Goal: Navigation & Orientation: Find specific page/section

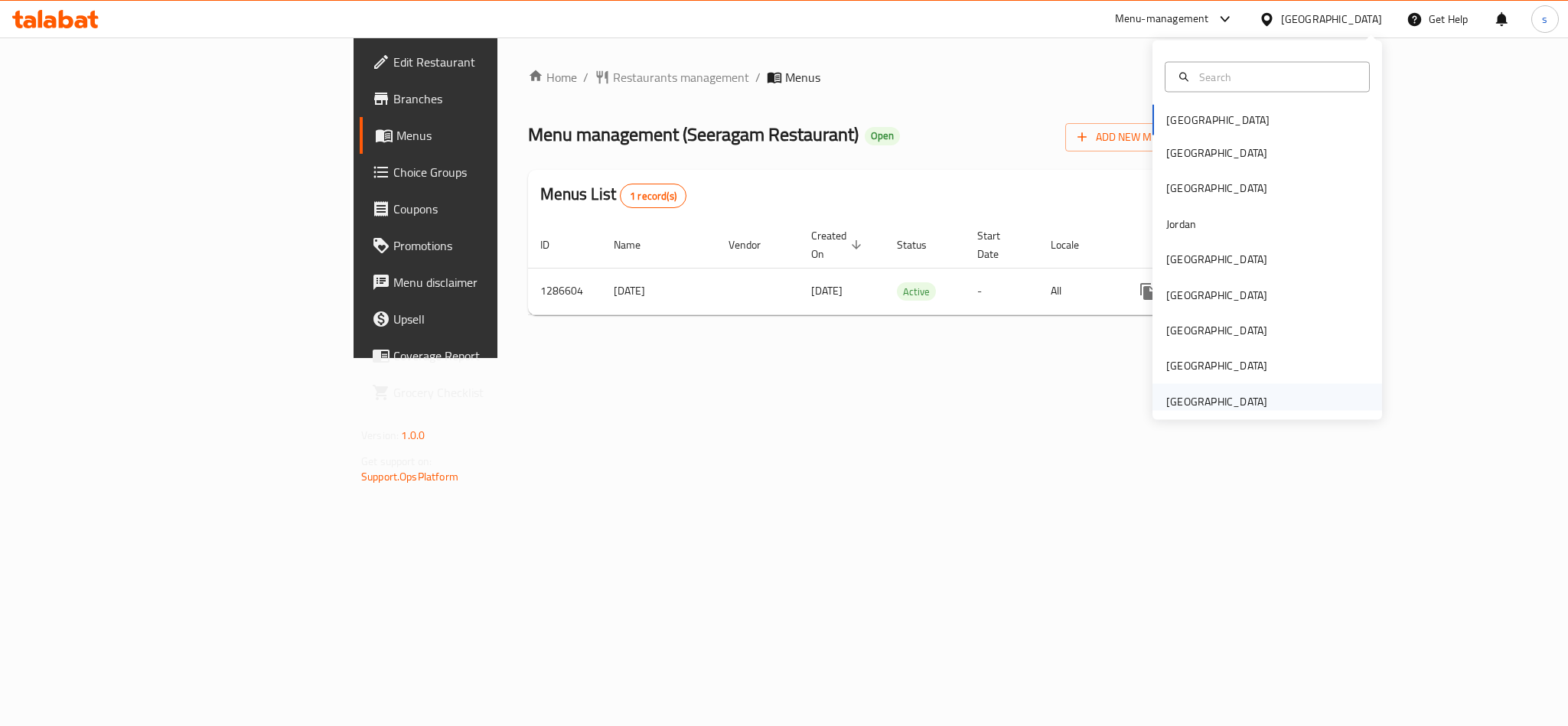
click at [1231, 396] on div "[GEOGRAPHIC_DATA]" at bounding box center [1216, 400] width 101 height 17
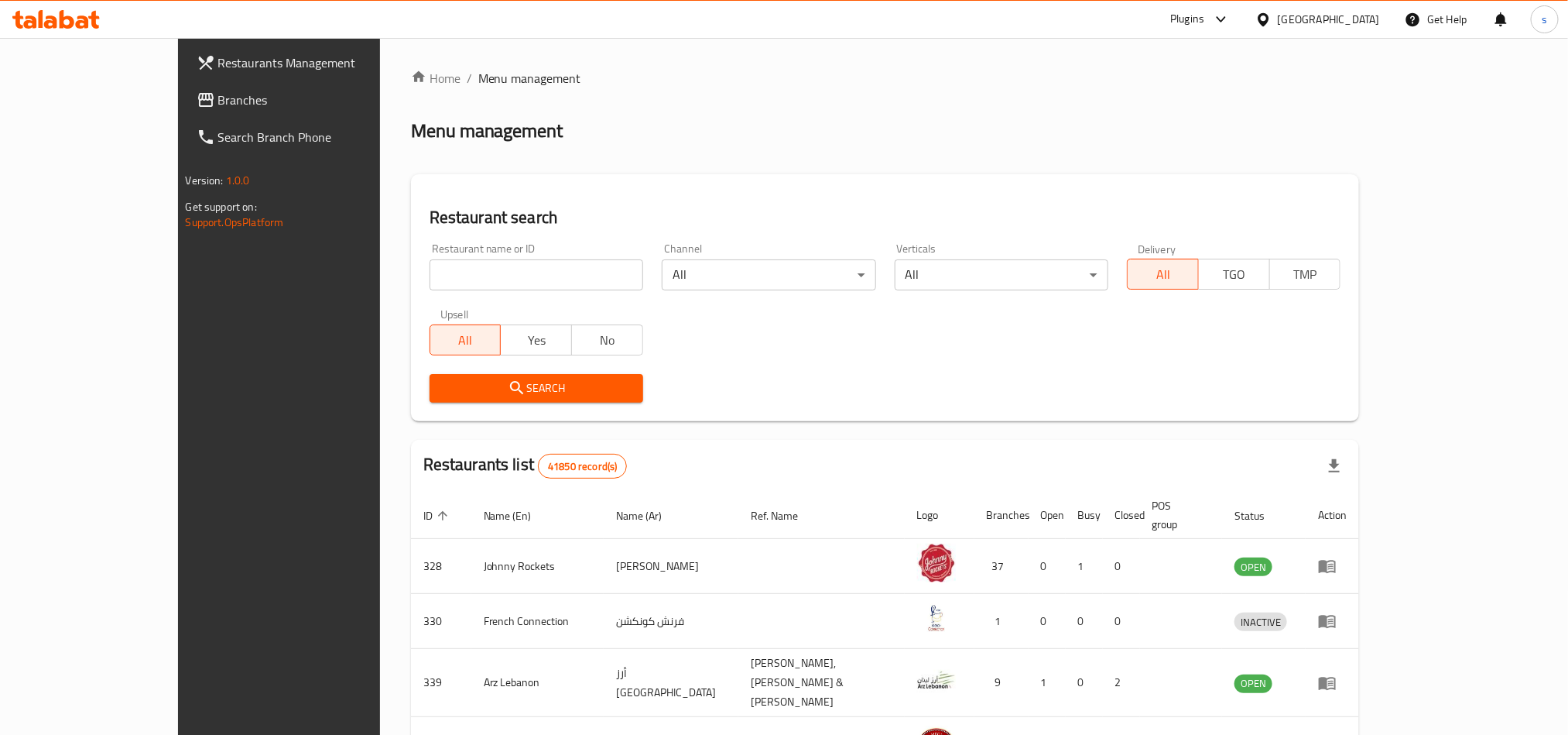
click at [218, 100] on span "Branches" at bounding box center [322, 100] width 209 height 19
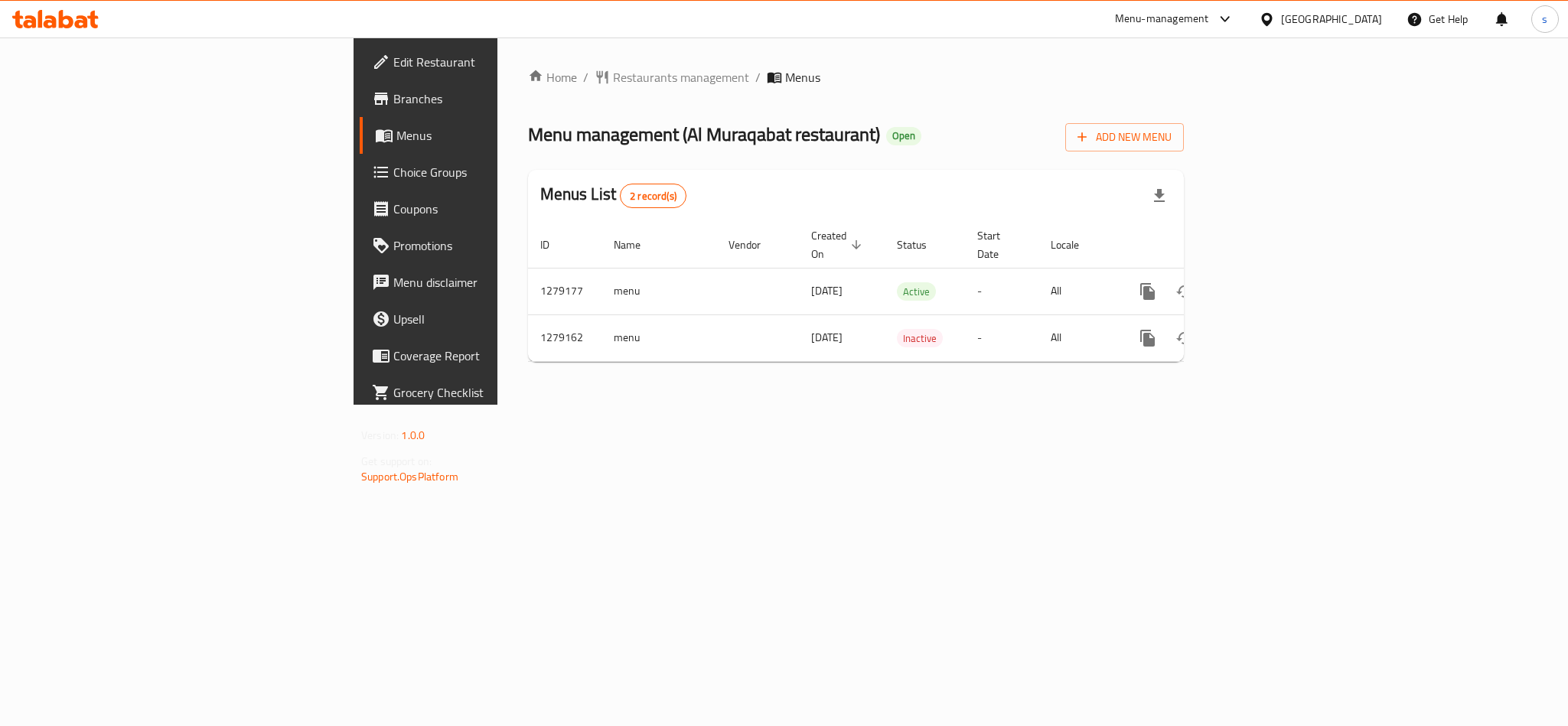
click at [1346, 23] on div "[GEOGRAPHIC_DATA]" at bounding box center [1331, 18] width 101 height 17
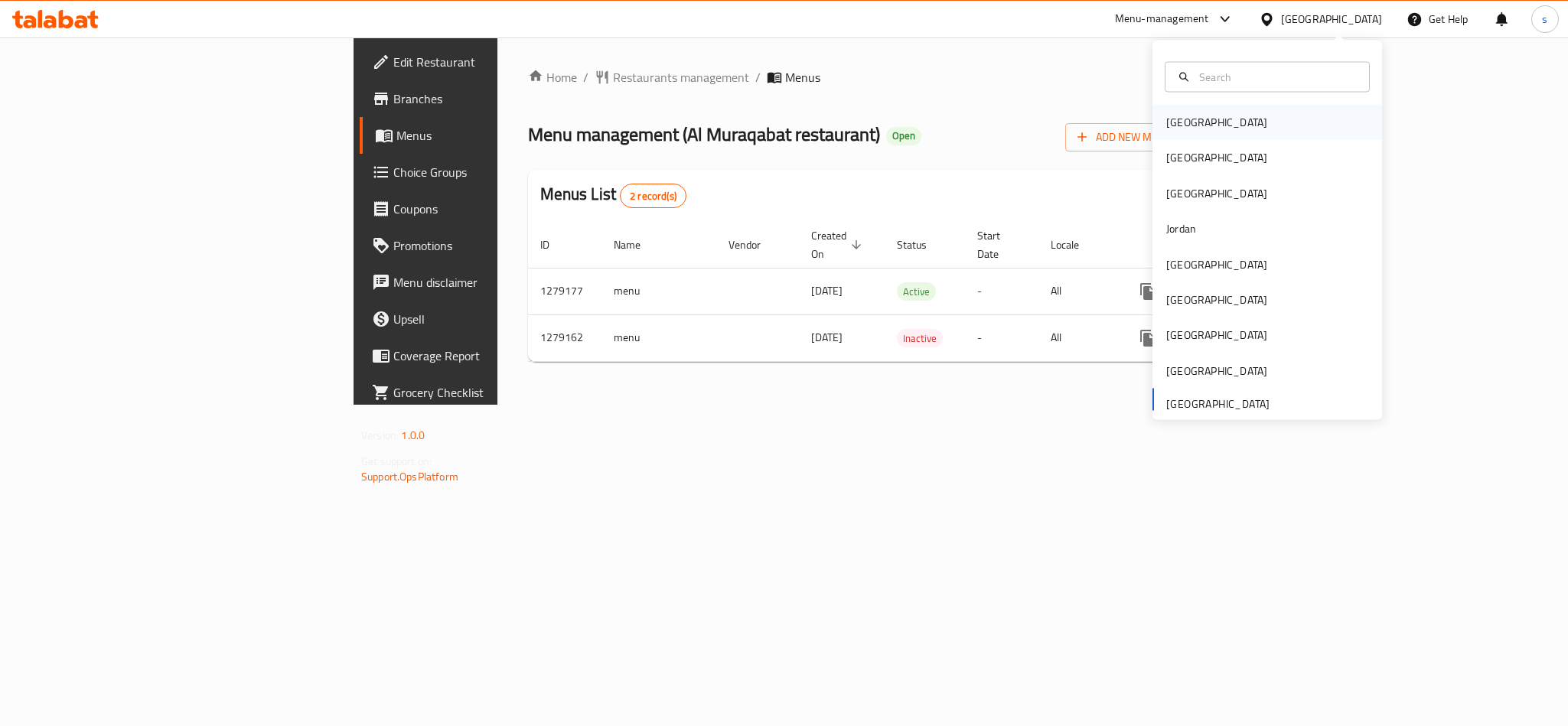
click at [1183, 121] on div "[GEOGRAPHIC_DATA]" at bounding box center [1216, 122] width 101 height 17
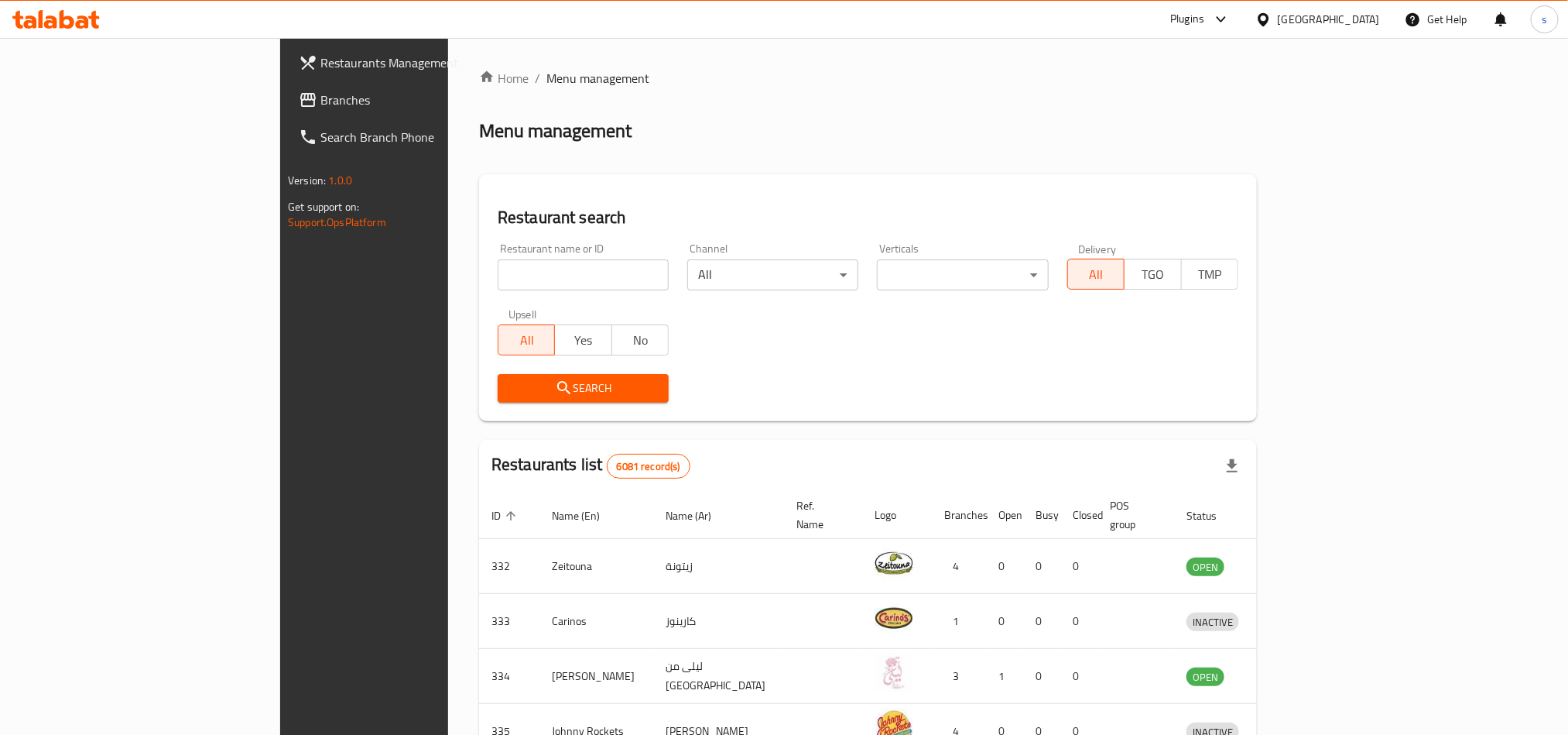
click at [1356, 11] on div "Bahrain" at bounding box center [1328, 19] width 102 height 17
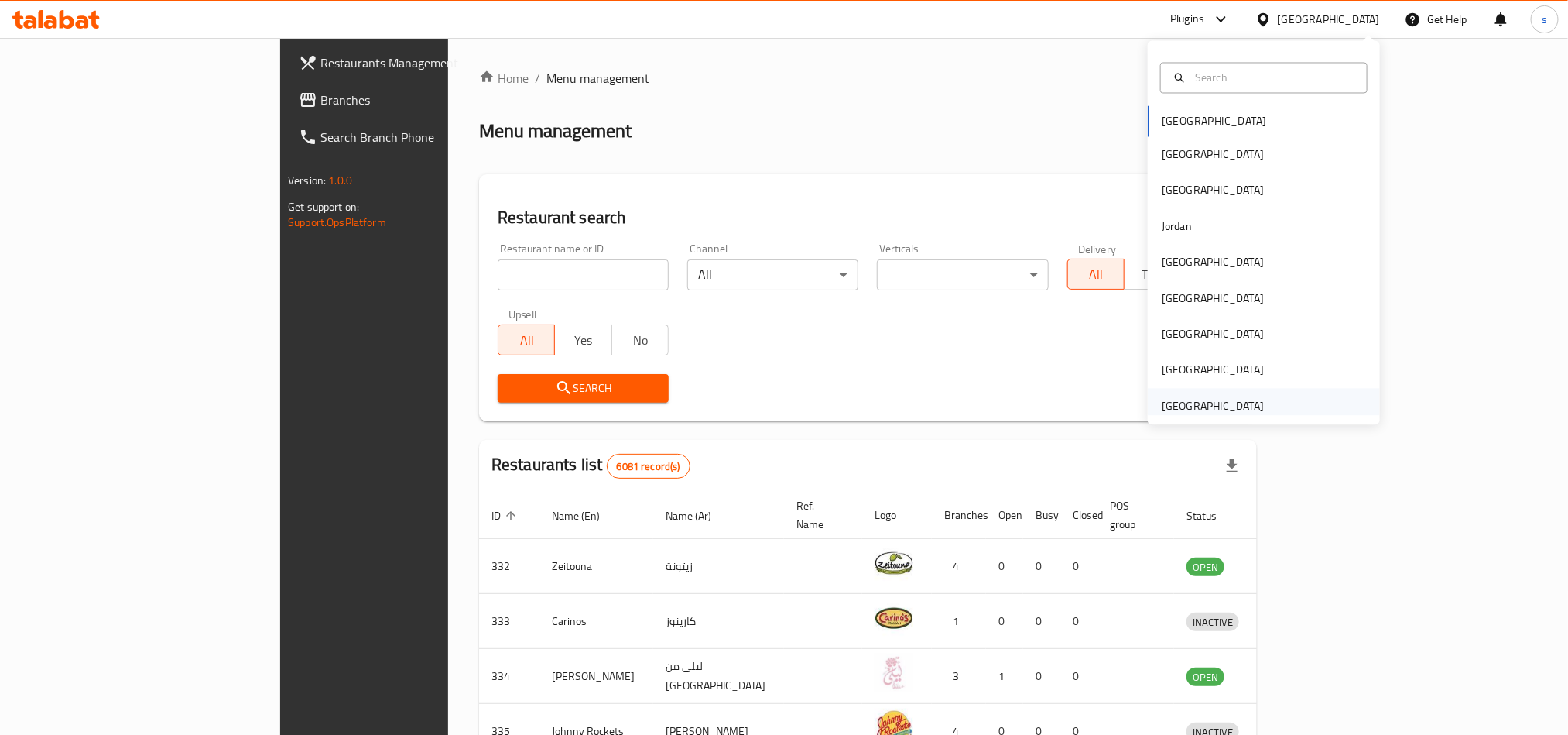
click at [1219, 402] on div "United Arab Emirates" at bounding box center [1212, 405] width 102 height 17
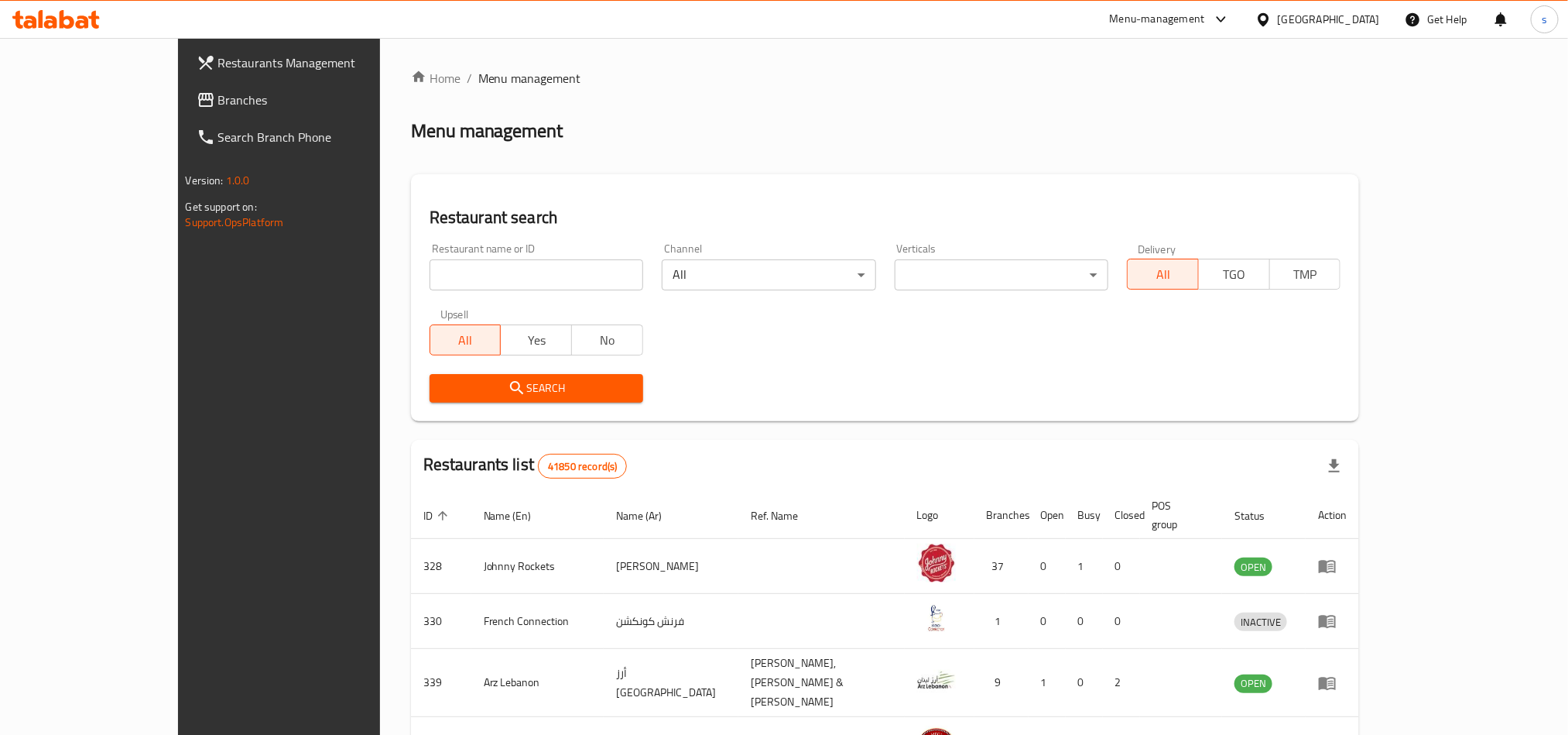
click at [218, 101] on span "Branches" at bounding box center [322, 100] width 209 height 19
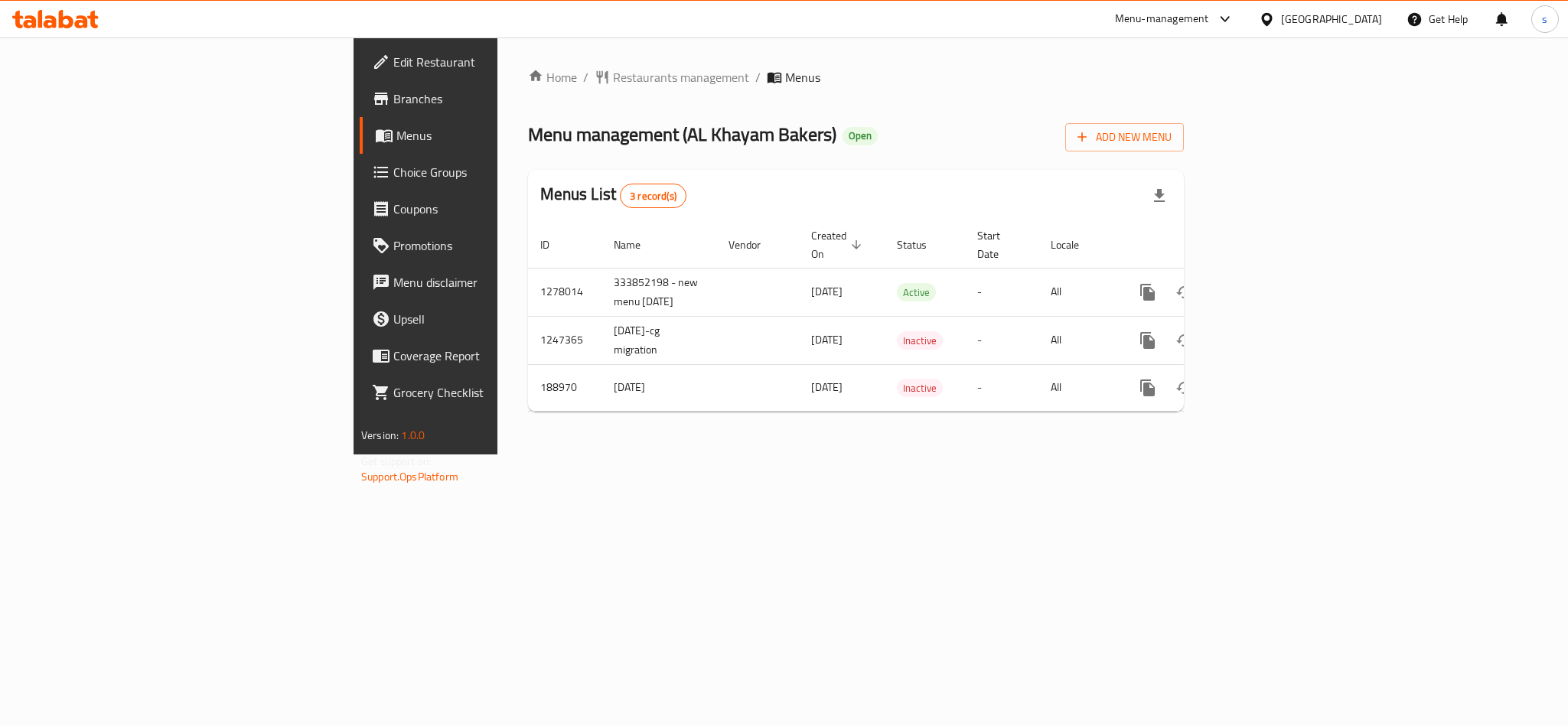
click at [1318, 16] on div "United Arab Emirates" at bounding box center [1331, 18] width 101 height 17
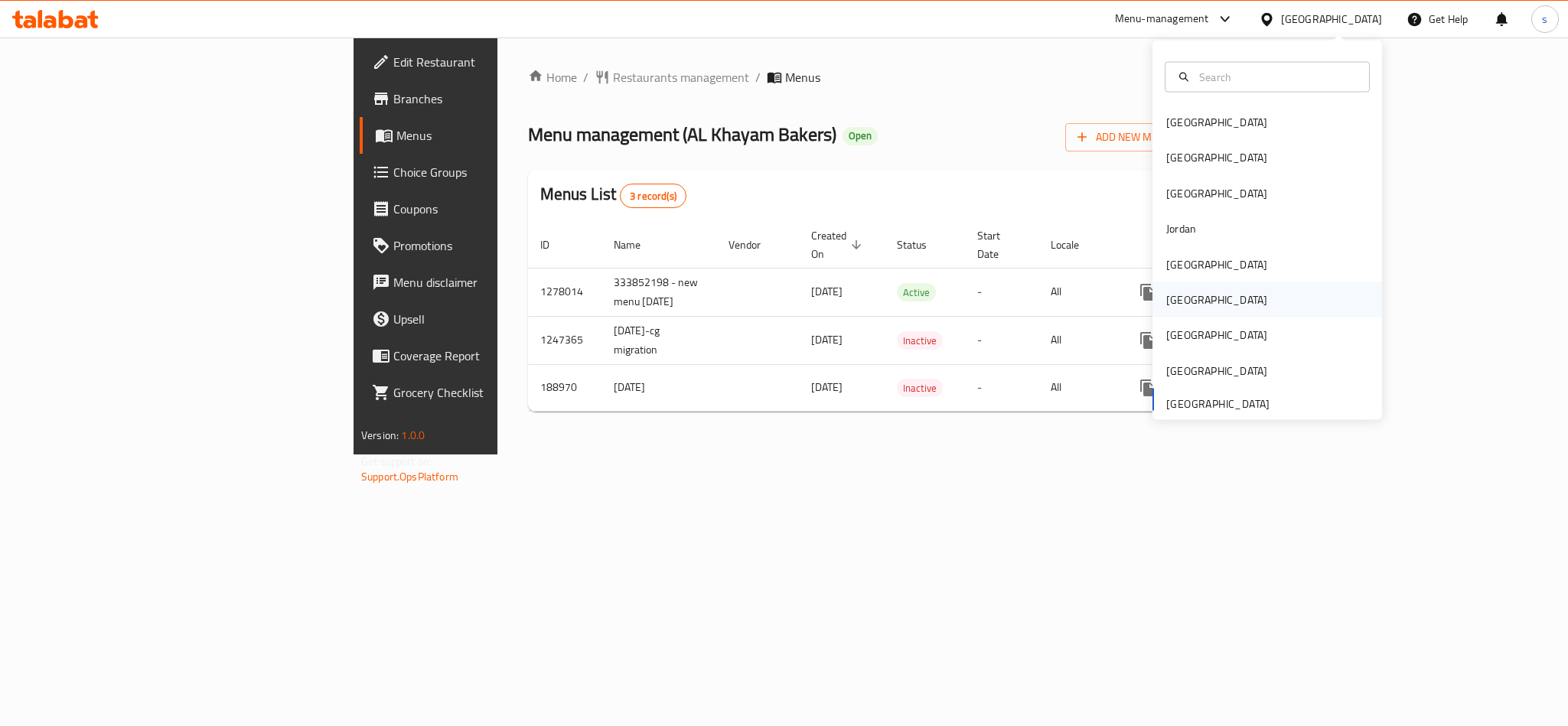
click at [1173, 296] on div "[GEOGRAPHIC_DATA]" at bounding box center [1216, 299] width 101 height 17
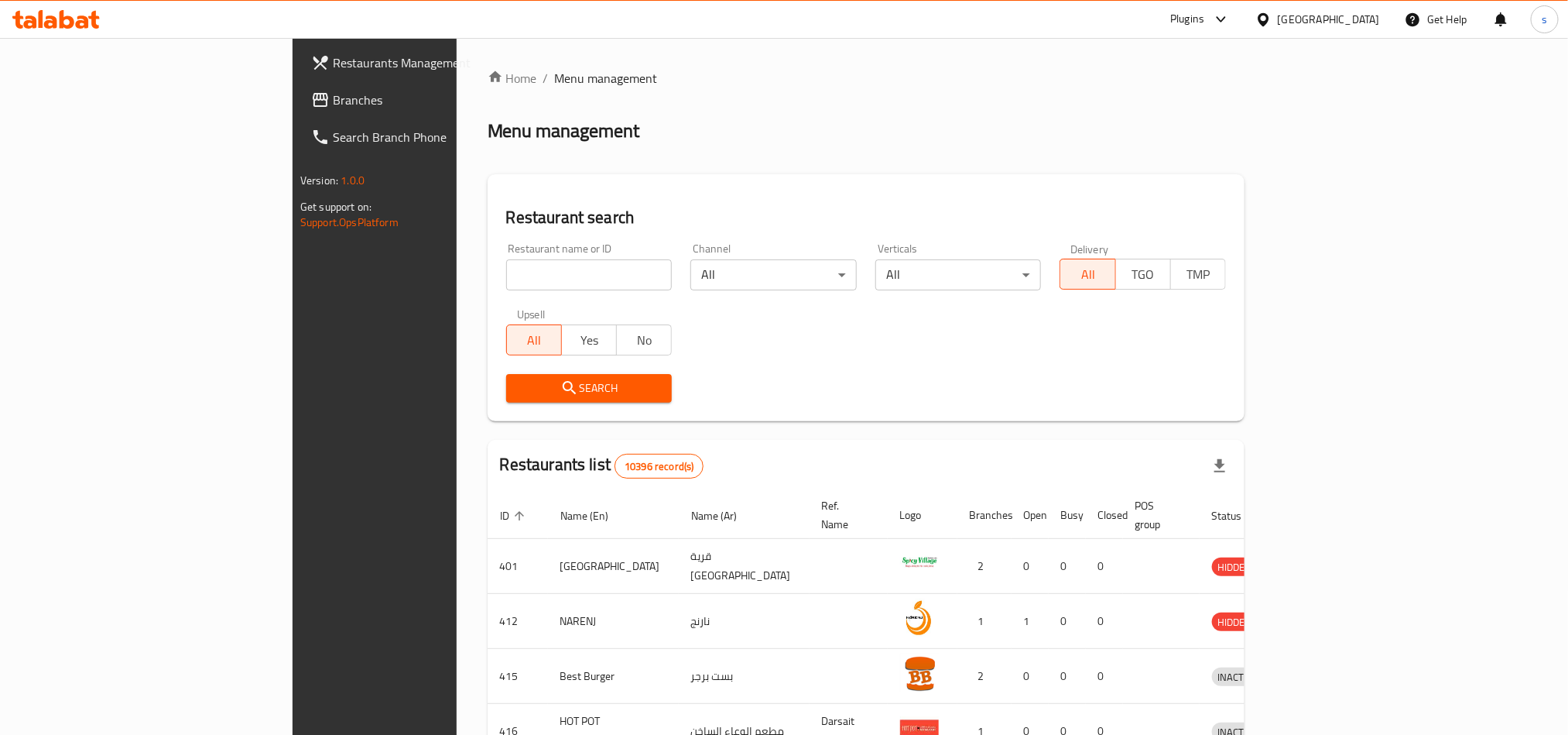
click at [333, 100] on span "Branches" at bounding box center [437, 100] width 209 height 19
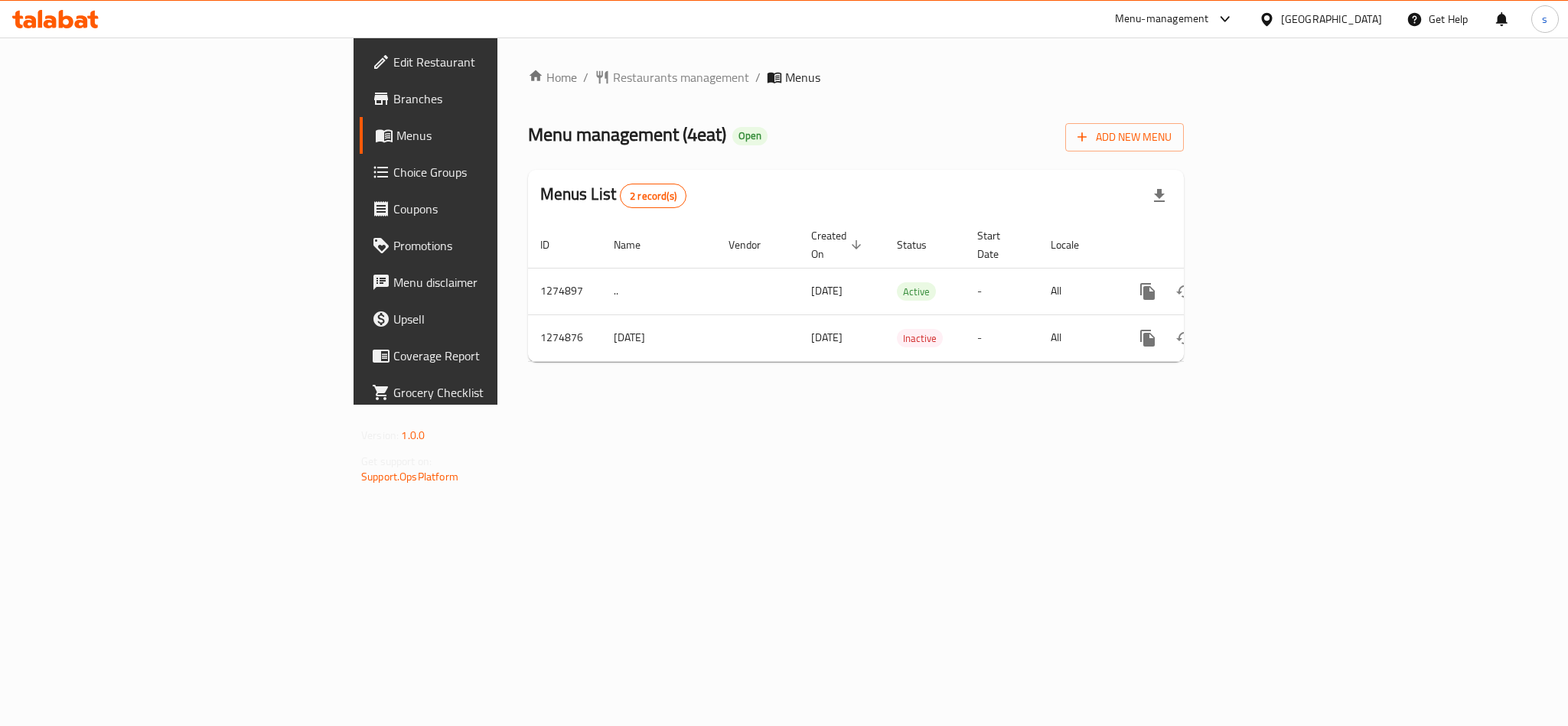
click at [1366, 16] on div "[GEOGRAPHIC_DATA]" at bounding box center [1331, 18] width 101 height 17
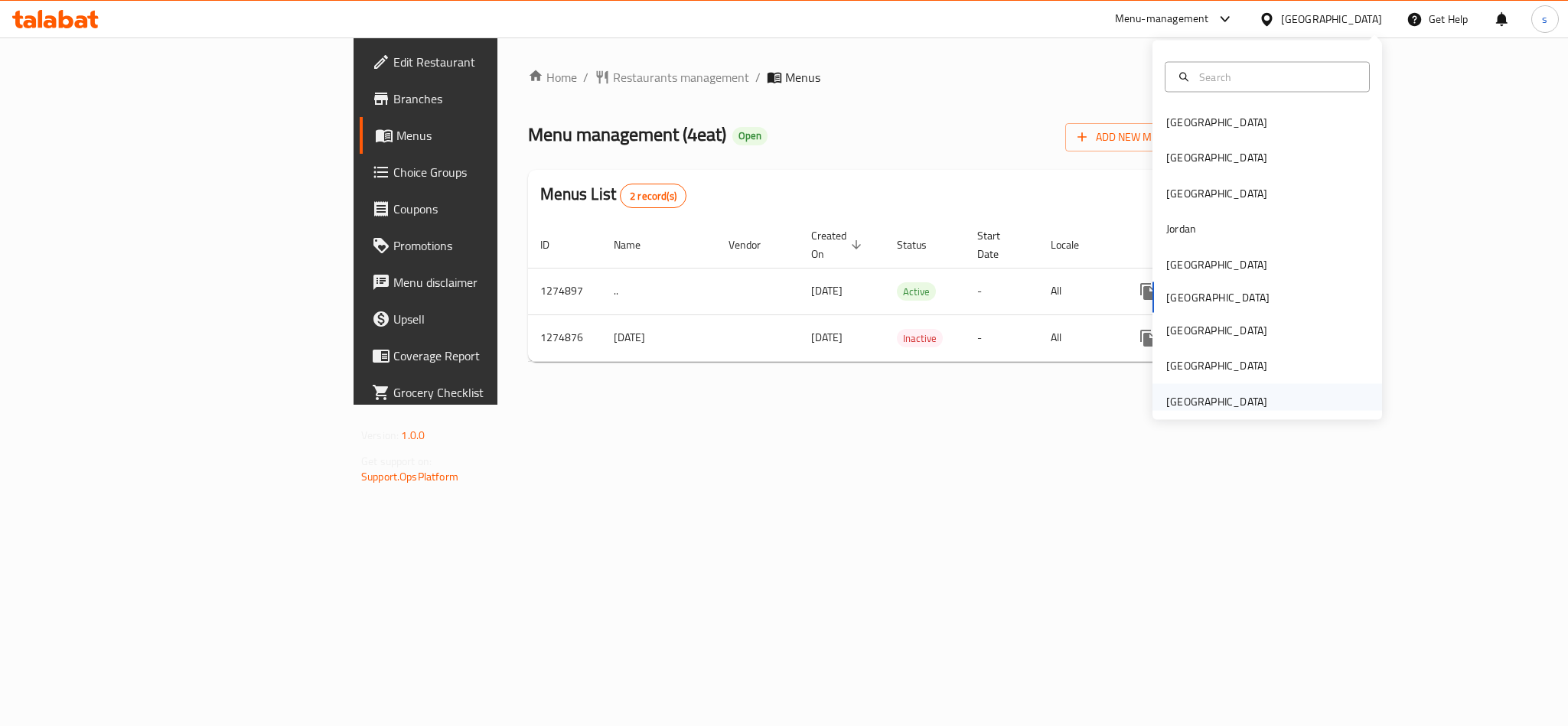
click at [1224, 399] on div "United Arab Emirates" at bounding box center [1216, 400] width 101 height 17
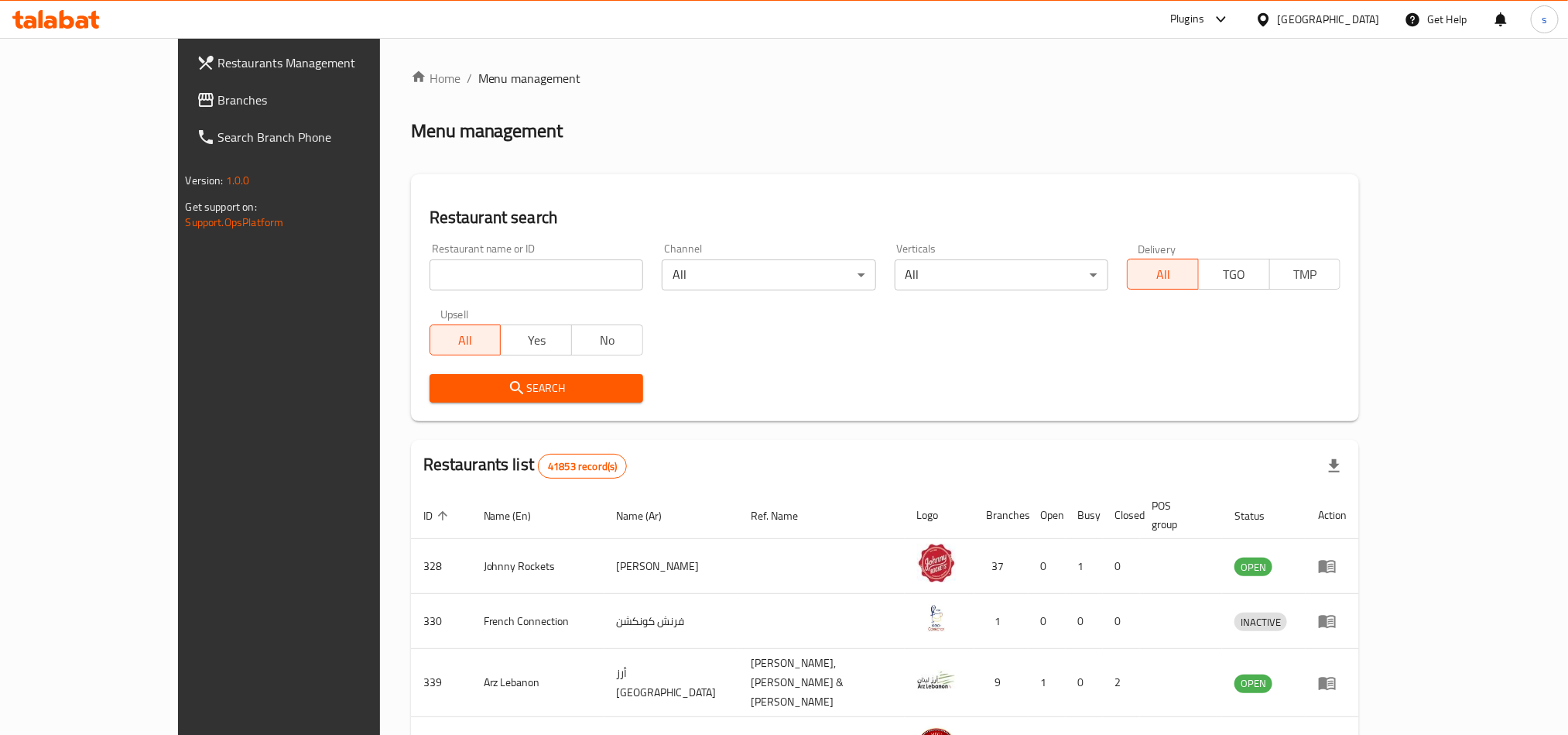
click at [1319, 20] on div "United Arab Emirates" at bounding box center [1328, 19] width 102 height 17
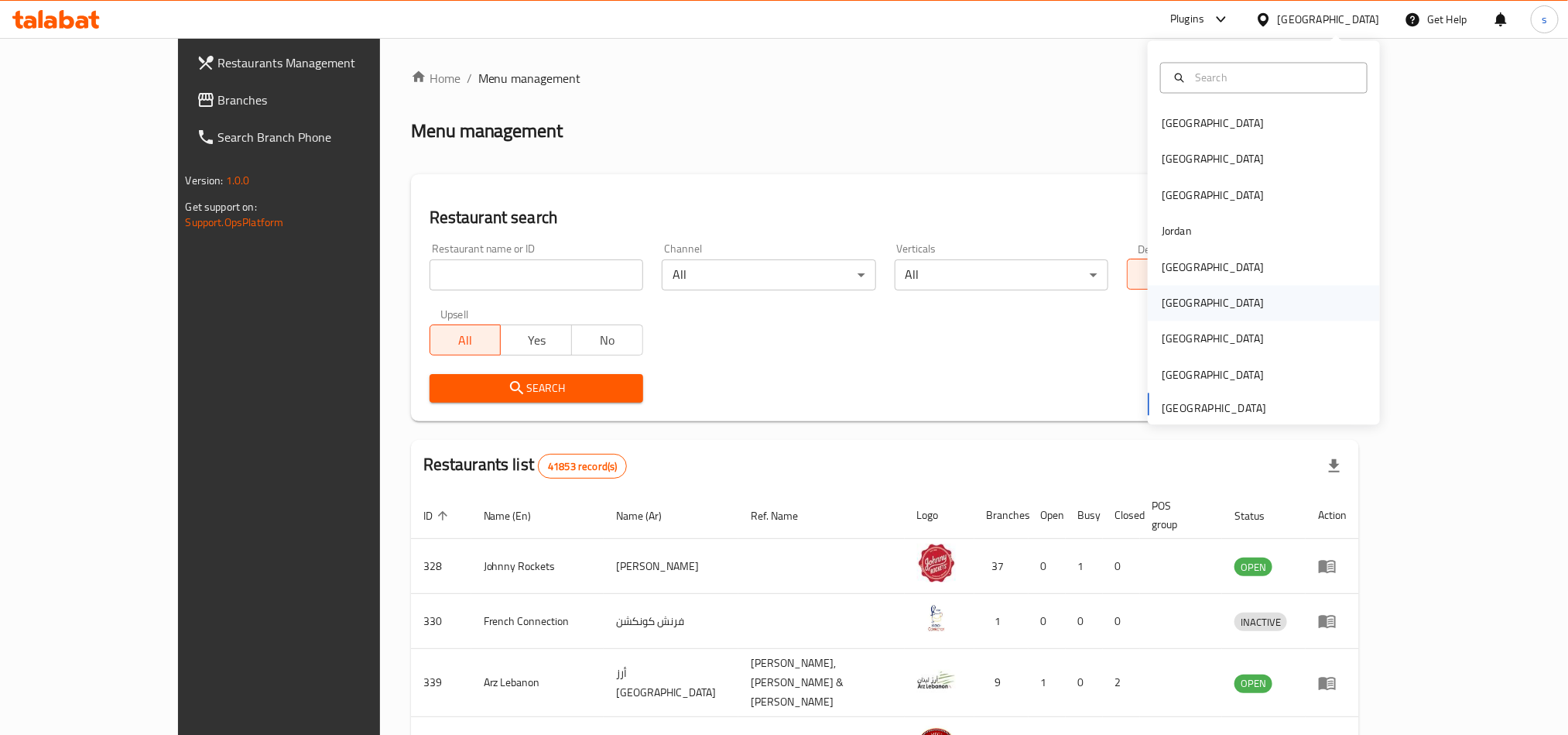
click at [1178, 307] on div "[GEOGRAPHIC_DATA]" at bounding box center [1212, 303] width 127 height 36
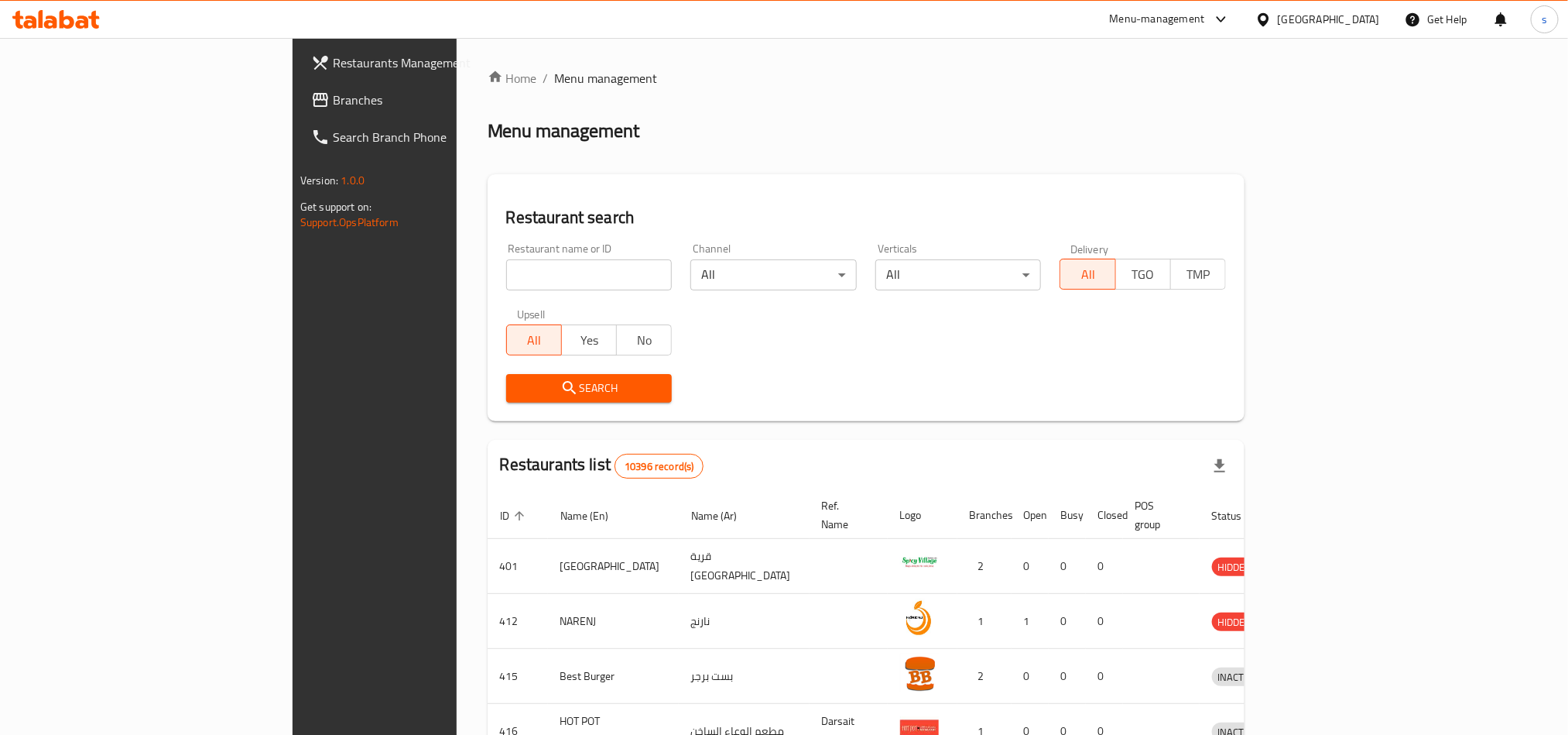
drag, startPoint x: 61, startPoint y: 88, endPoint x: 70, endPoint y: 107, distance: 21.0
click at [333, 91] on span "Branches" at bounding box center [437, 100] width 209 height 19
